Goal: Obtain resource: Download file/media

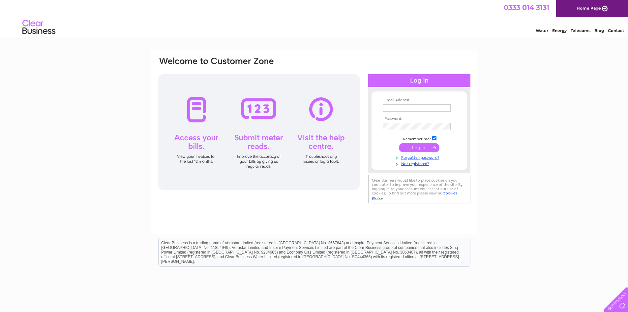
click at [393, 107] on input "text" at bounding box center [417, 107] width 68 height 7
type input "Purchaseinvoices@abacusvalves.com"
click at [399, 143] on input "submit" at bounding box center [419, 147] width 41 height 9
click at [417, 147] on input "submit" at bounding box center [419, 147] width 41 height 9
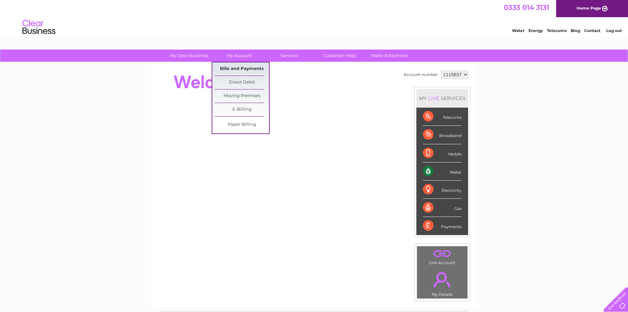
click at [237, 67] on link "Bills and Payments" at bounding box center [242, 68] width 54 height 13
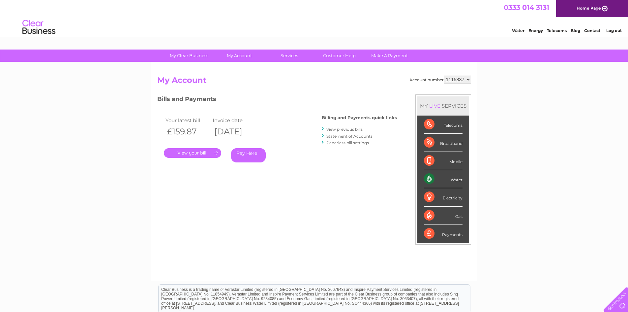
click at [199, 152] on link "." at bounding box center [192, 153] width 57 height 10
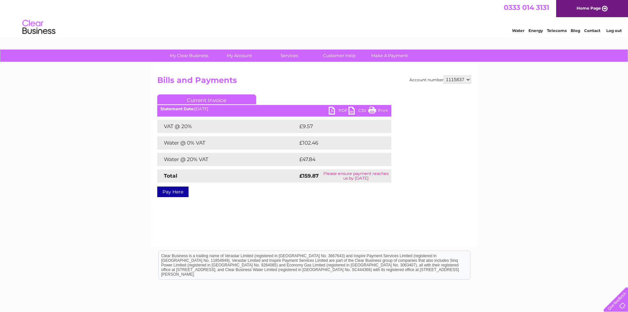
click at [339, 111] on link "PDF" at bounding box center [339, 112] width 20 height 10
click at [341, 110] on link "PDF" at bounding box center [339, 112] width 20 height 10
